Goal: Information Seeking & Learning: Learn about a topic

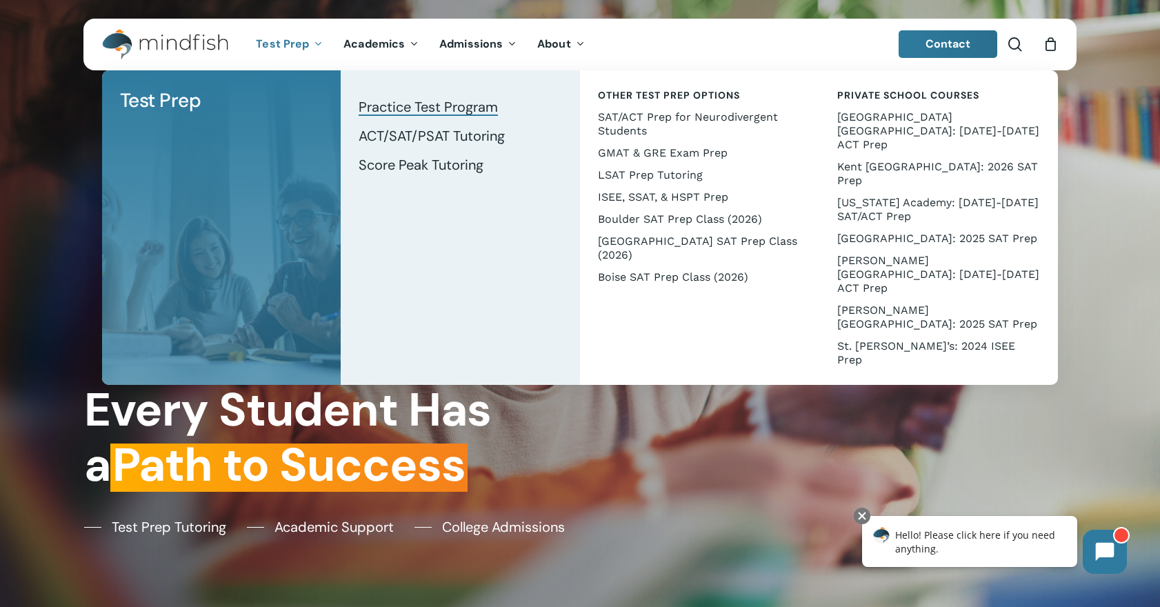
click at [406, 115] on span "Practice Test Program" at bounding box center [428, 107] width 139 height 18
click at [437, 131] on span "ACT/SAT/PSAT Tutoring" at bounding box center [432, 136] width 146 height 18
click at [671, 221] on span "Boulder SAT Prep Class (2026)" at bounding box center [680, 219] width 164 height 13
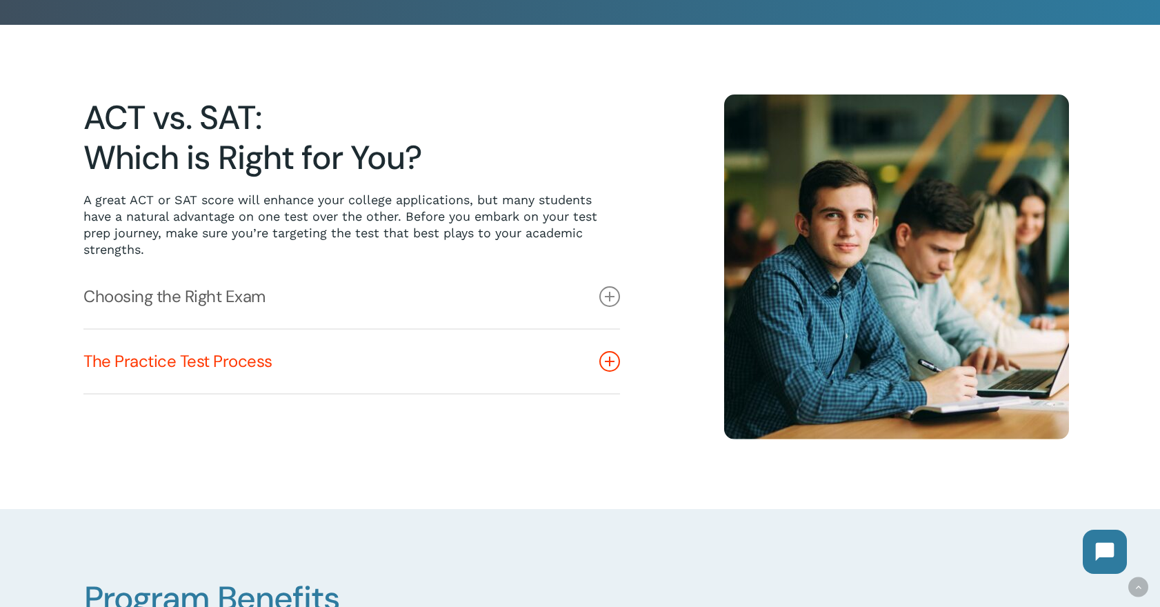
scroll to position [320, 0]
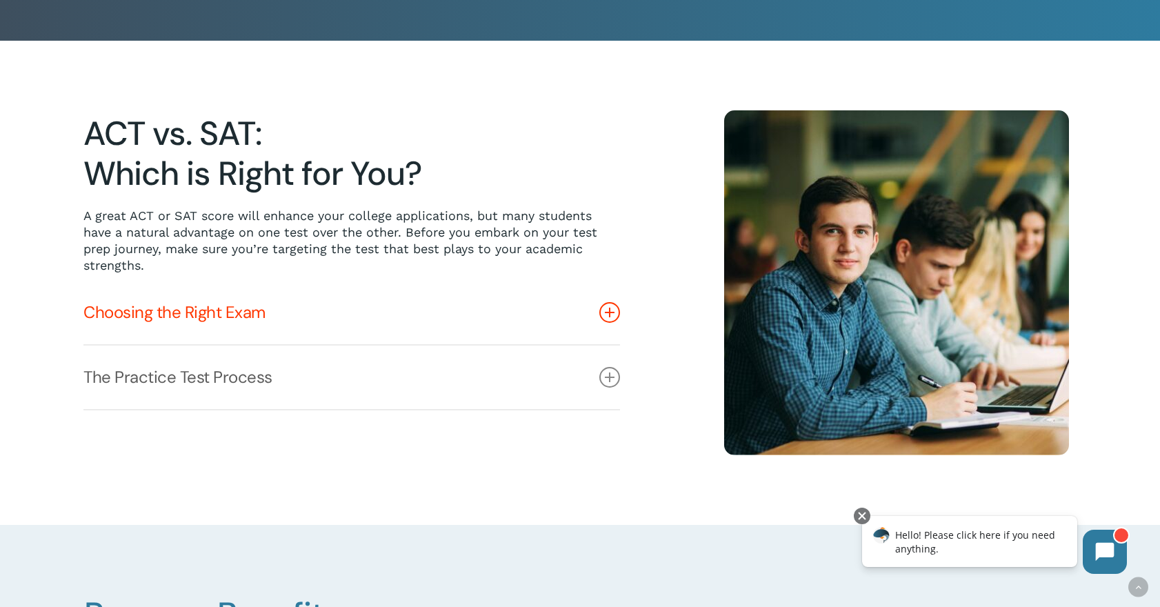
click at [613, 312] on icon at bounding box center [610, 312] width 21 height 21
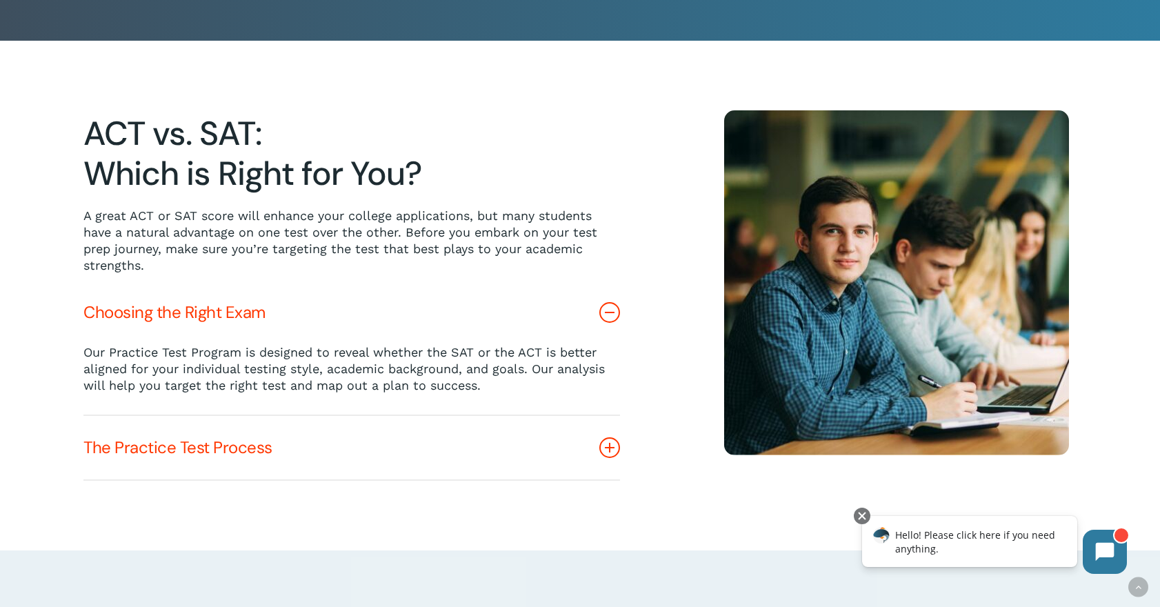
click at [611, 450] on icon at bounding box center [610, 447] width 21 height 21
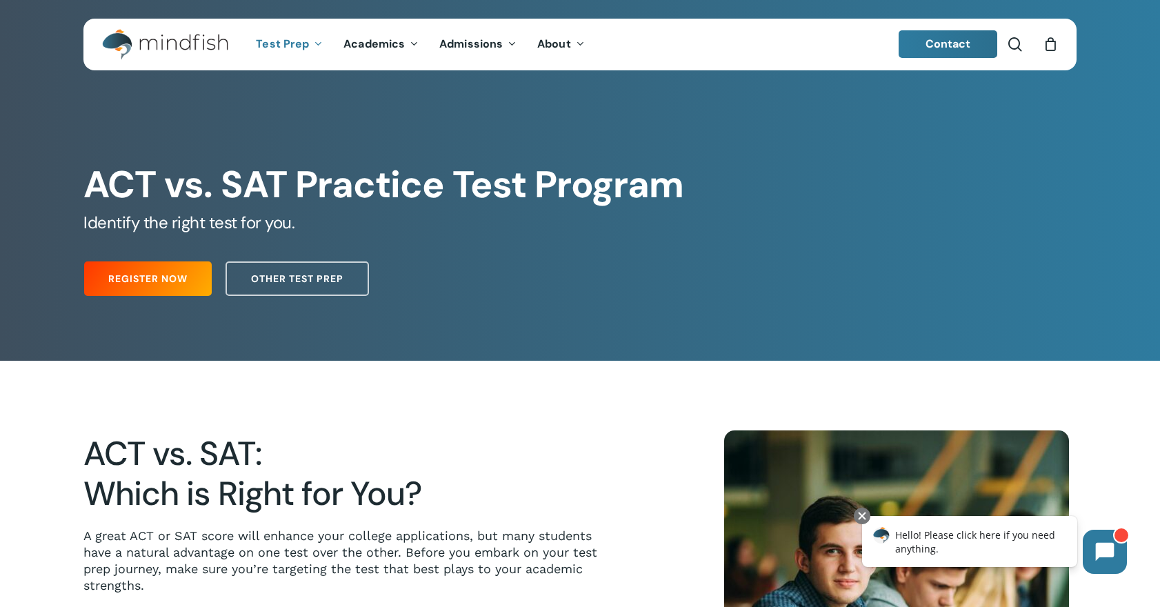
scroll to position [0, 0]
